Goal: Communication & Community: Answer question/provide support

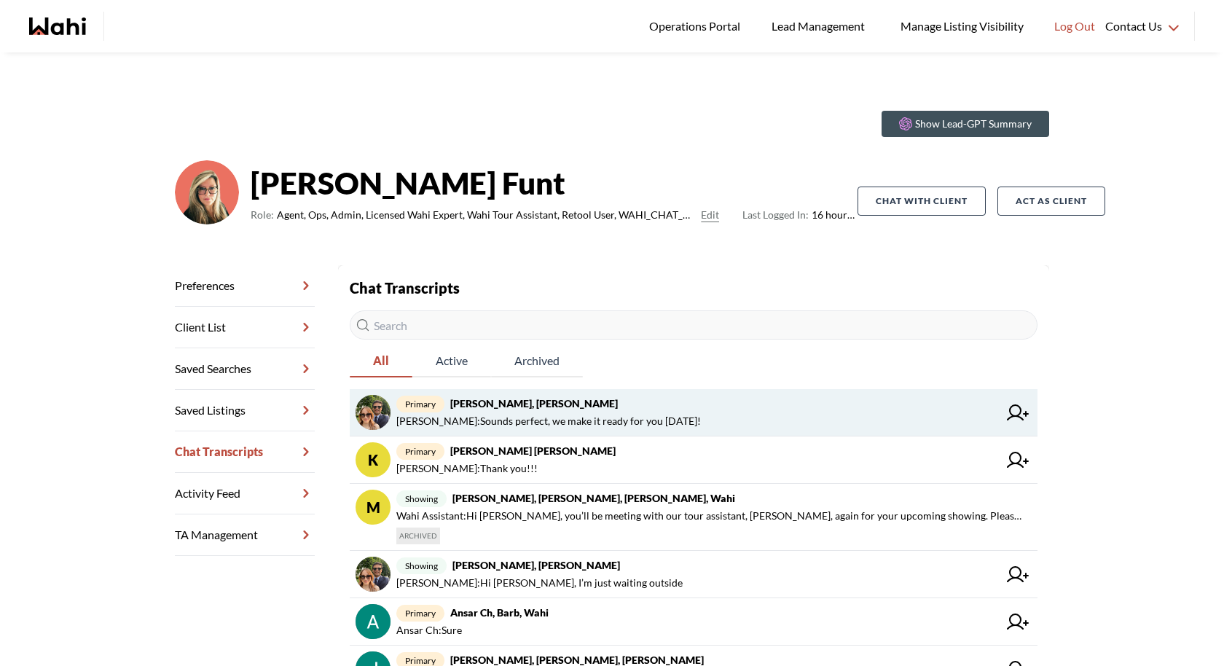
click at [804, 398] on span "primary Sean Andrade, Barb" at bounding box center [697, 403] width 602 height 17
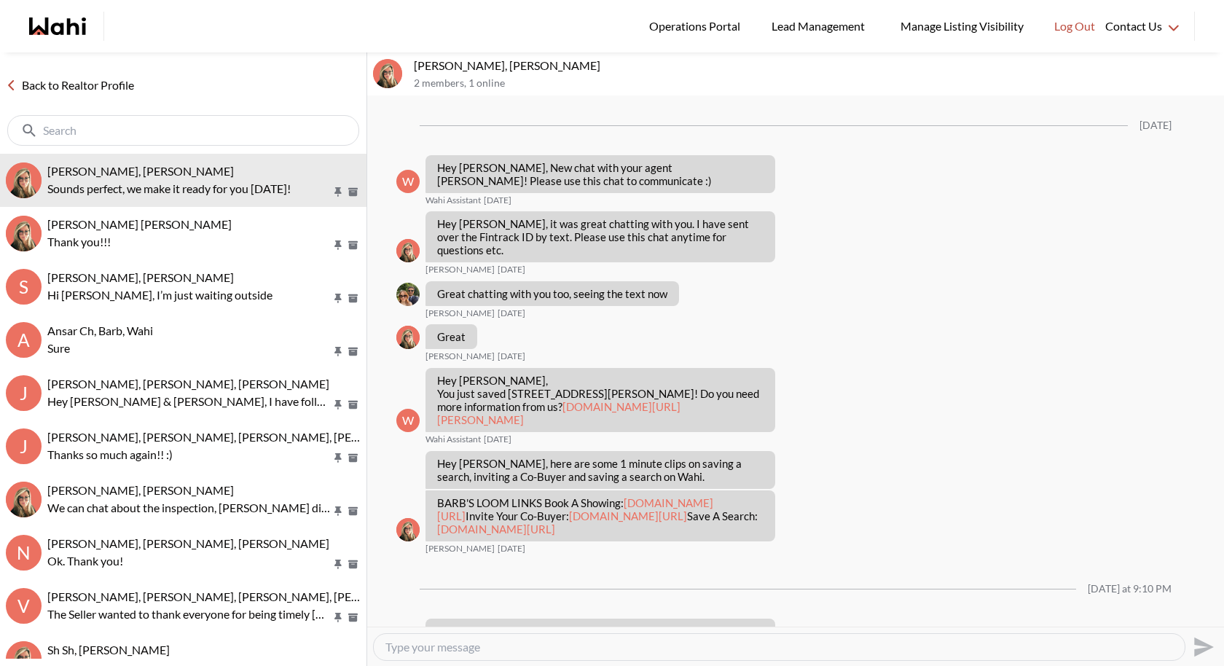
scroll to position [642, 0]
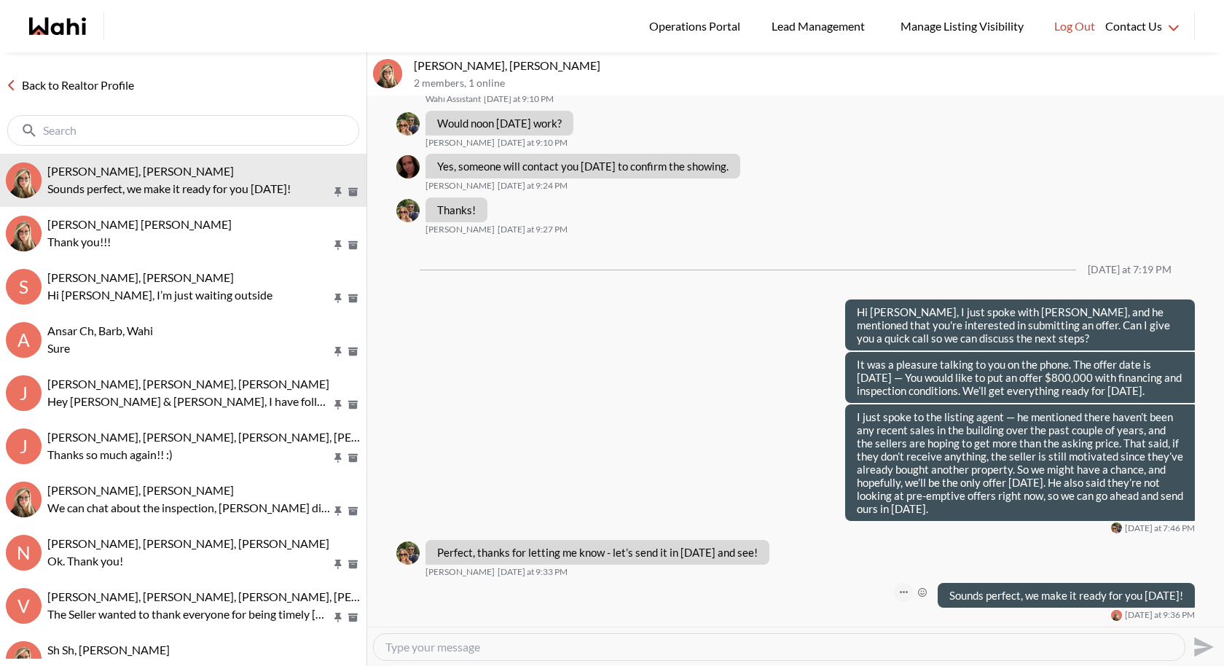
click at [900, 592] on icon "Open Message Actions Menu" at bounding box center [904, 592] width 8 height 2
click at [847, 540] on button "Edit Message" at bounding box center [842, 544] width 117 height 26
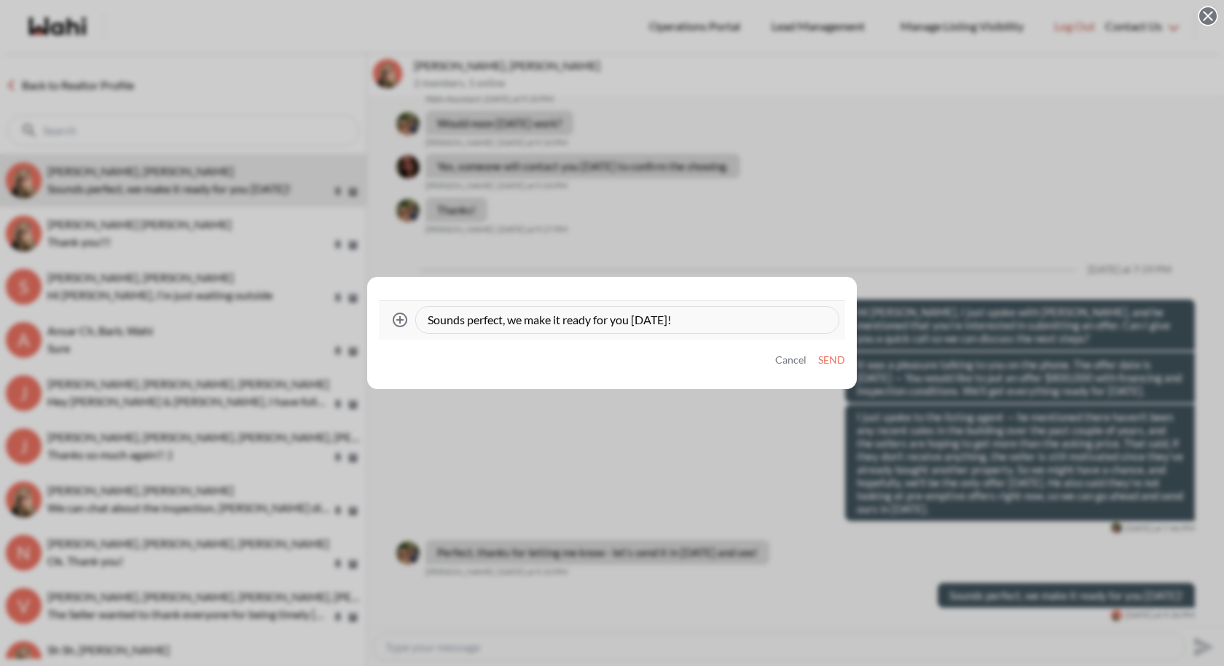
click at [633, 316] on textarea "Sounds perfect, we make it ready for you tomorrow!" at bounding box center [627, 320] width 399 height 15
click at [634, 299] on div "Attach files Sounds perfect, we make it ready for tomorrow! Cancel Send" at bounding box center [612, 333] width 490 height 113
click at [526, 315] on textarea "Sounds perfect, we make it ready for tomorrow!" at bounding box center [627, 320] width 399 height 15
type textarea "Sounds perfect, we will make it ready for tomorrow!"
click at [829, 356] on button "Send" at bounding box center [831, 360] width 27 height 12
